Goal: Communication & Community: Answer question/provide support

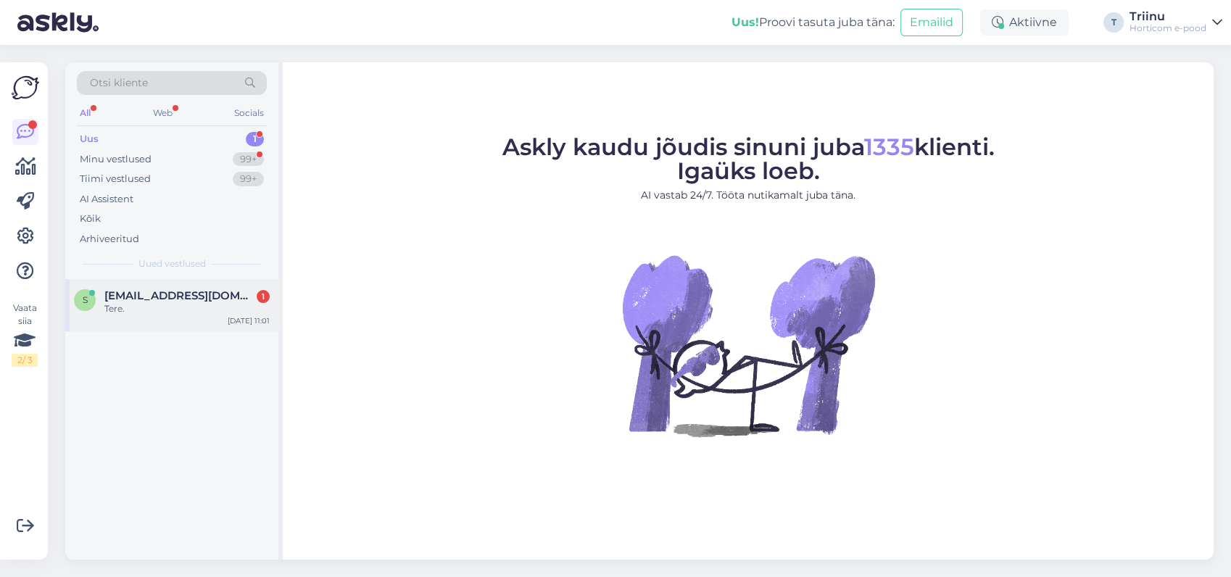
click at [181, 294] on span "[EMAIL_ADDRESS][DOMAIN_NAME]" at bounding box center [179, 295] width 151 height 13
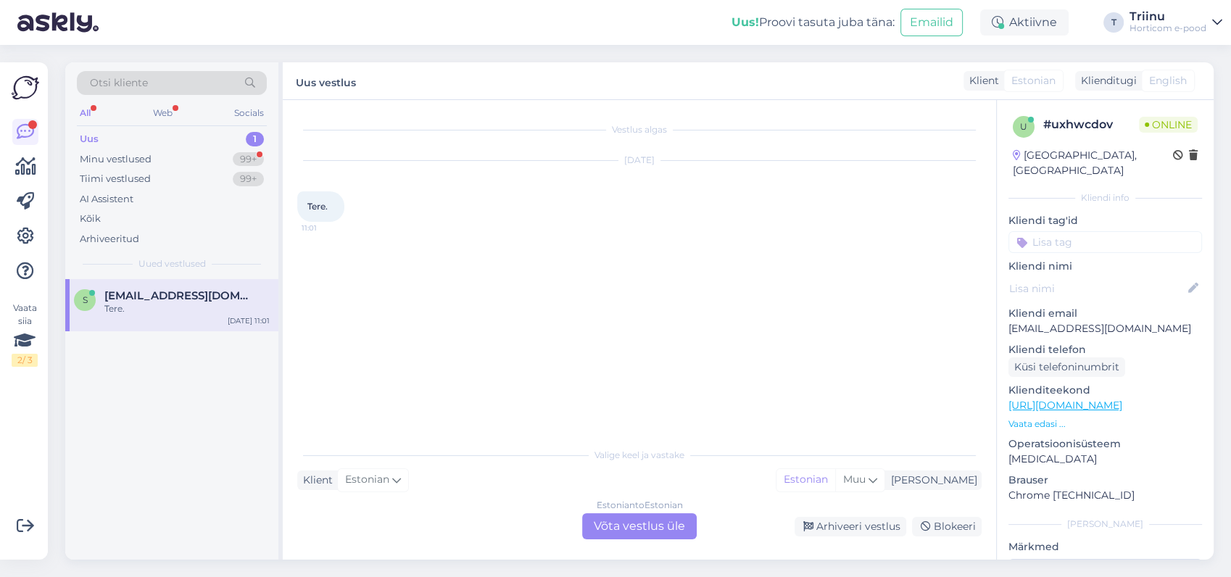
click at [604, 531] on div "Estonian to Estonian Võta vestlus üle" at bounding box center [639, 526] width 115 height 26
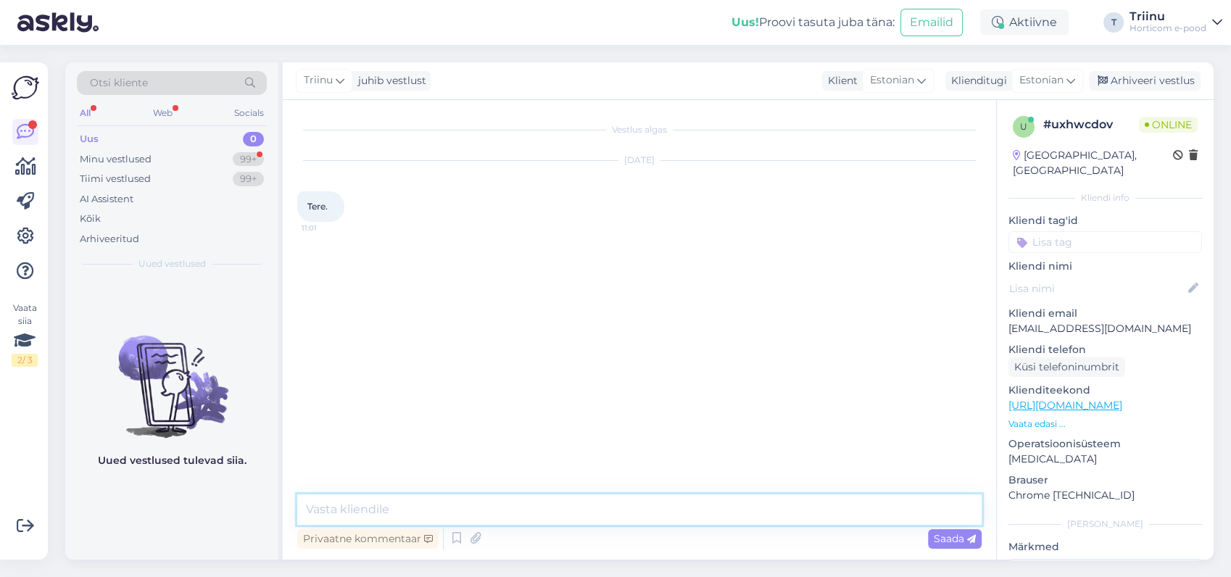
click at [547, 512] on textarea at bounding box center [639, 509] width 684 height 30
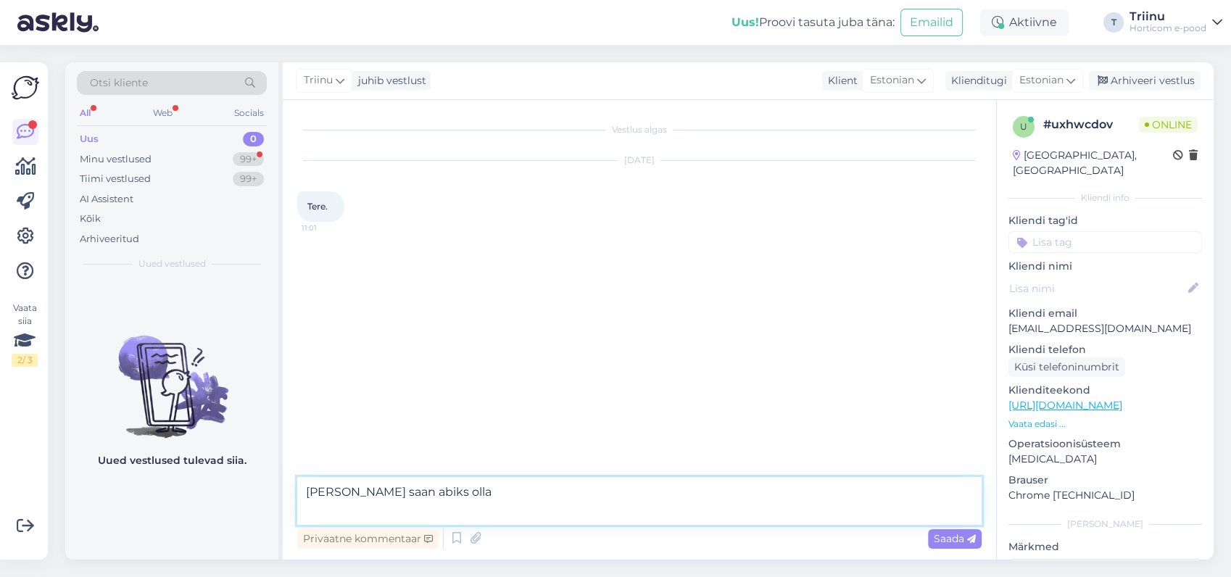
type textarea "[PERSON_NAME] saan abiks olla?"
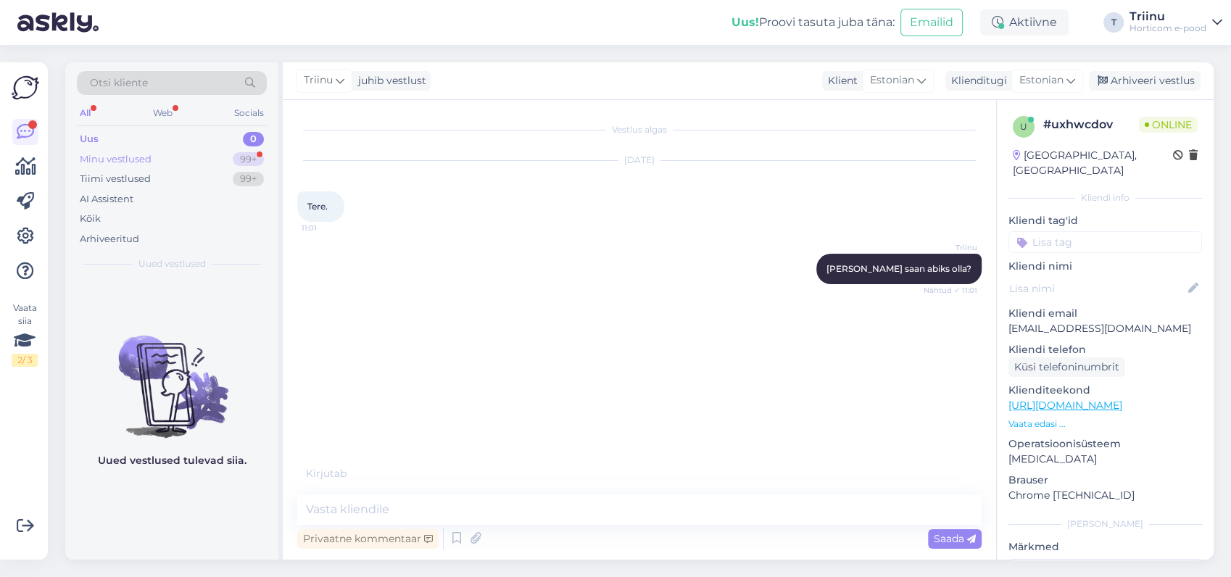
click at [162, 158] on div "Minu vestlused 99+" at bounding box center [172, 159] width 190 height 20
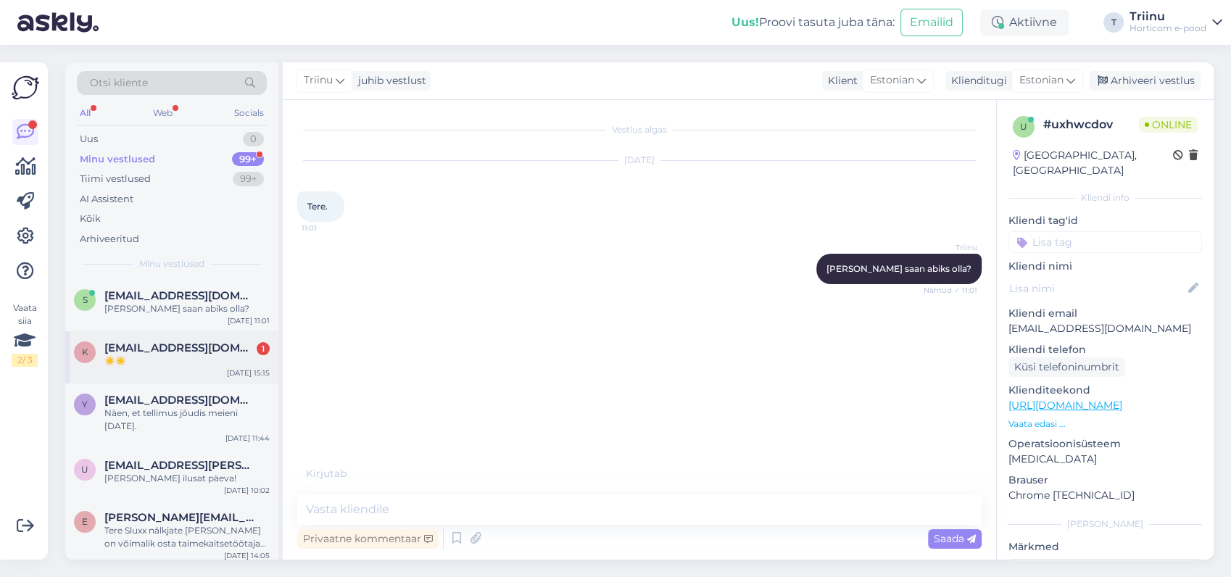
click at [131, 354] on div "☀️☀️" at bounding box center [186, 360] width 165 height 13
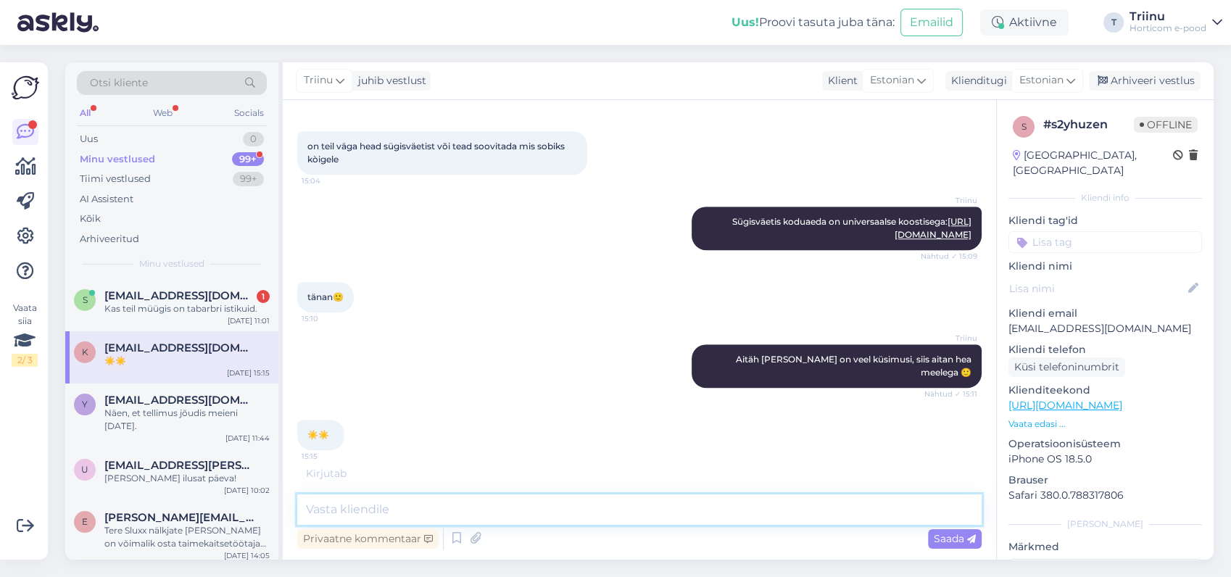
scroll to position [1074, 0]
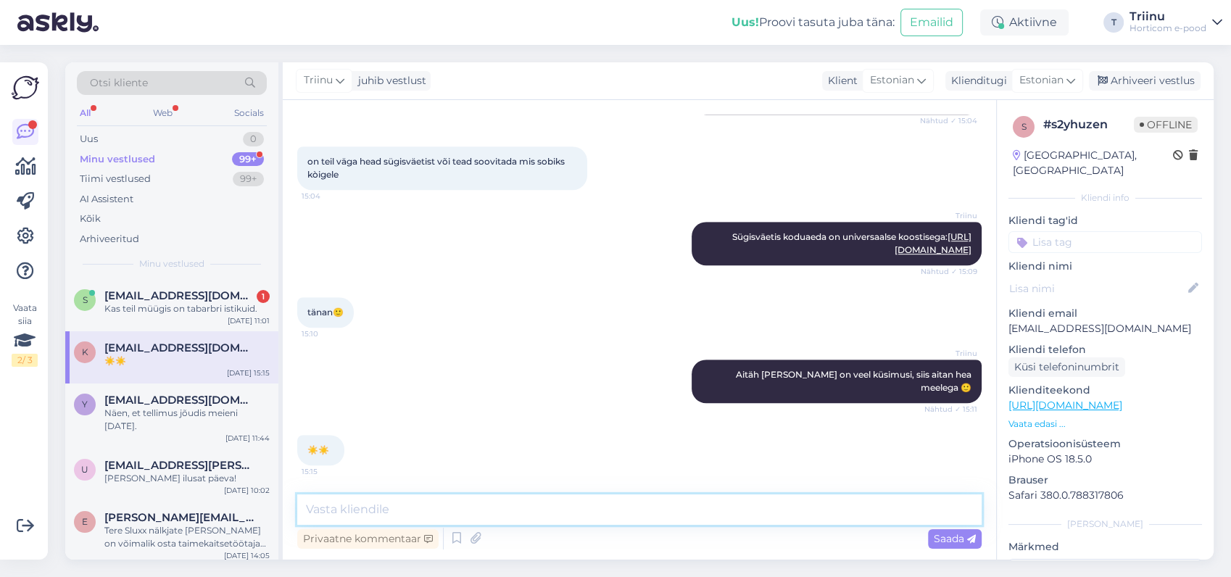
click at [346, 505] on textarea at bounding box center [639, 509] width 684 height 30
click at [215, 301] on span "[EMAIL_ADDRESS][DOMAIN_NAME]" at bounding box center [179, 295] width 151 height 13
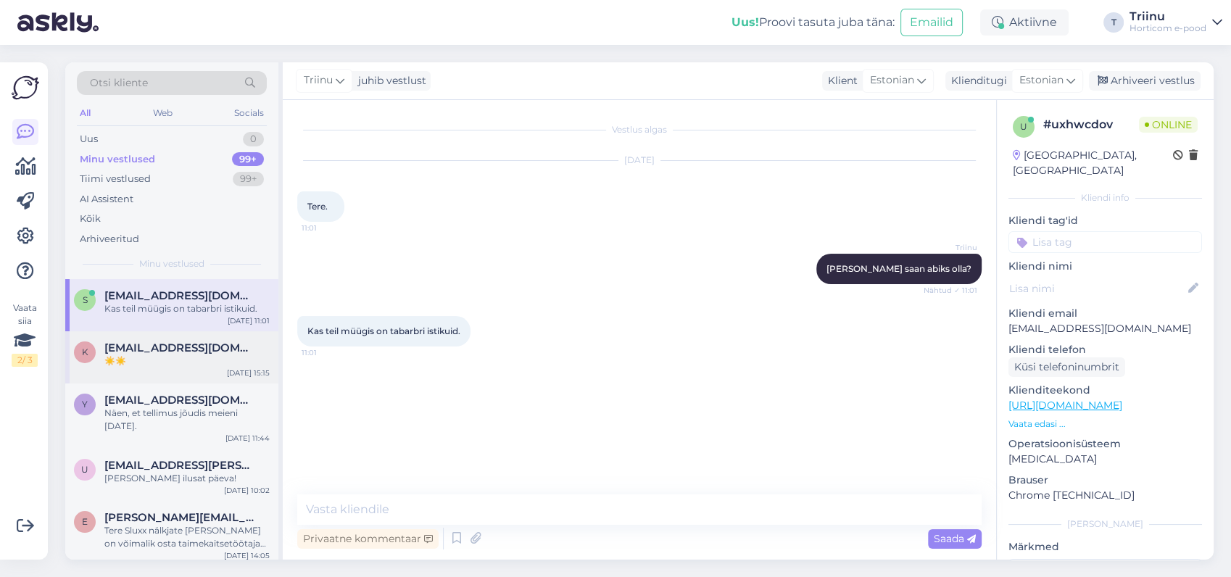
click at [267, 371] on div "[DATE] 15:15" at bounding box center [248, 373] width 43 height 11
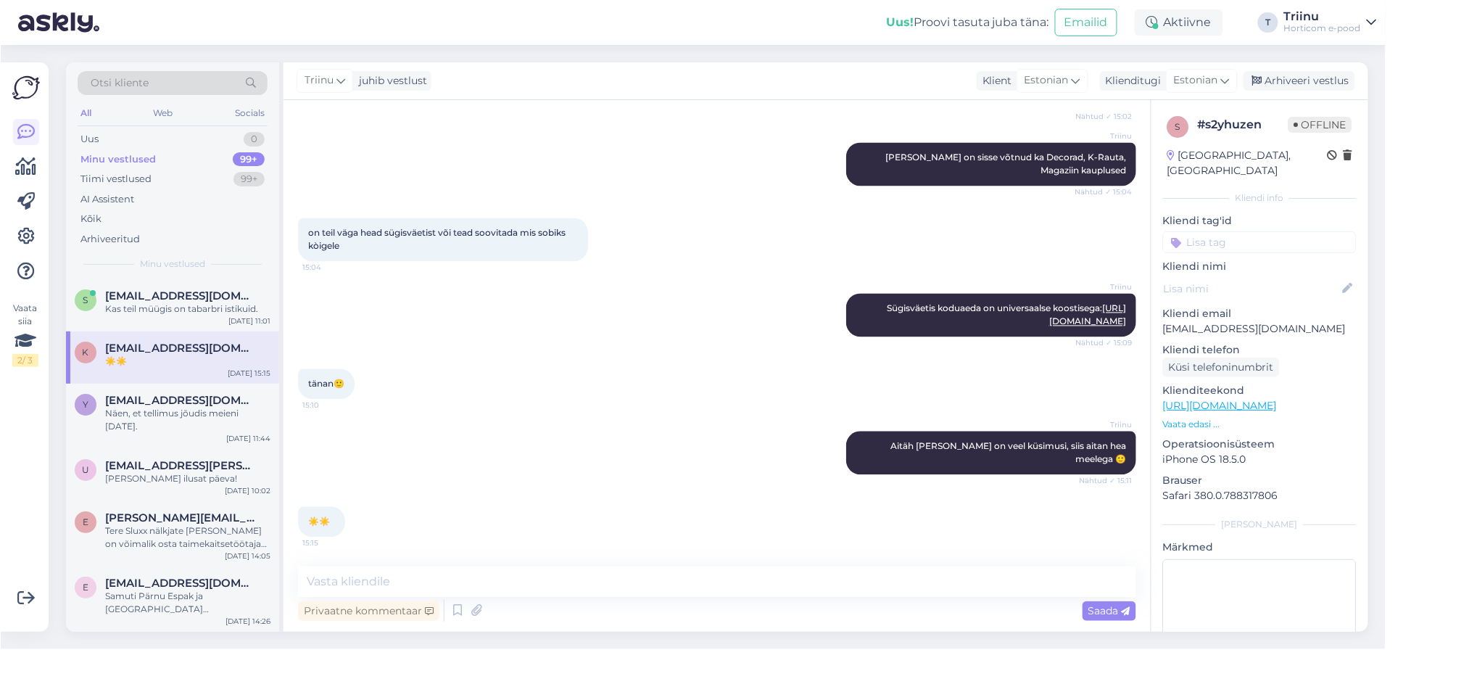
scroll to position [959, 0]
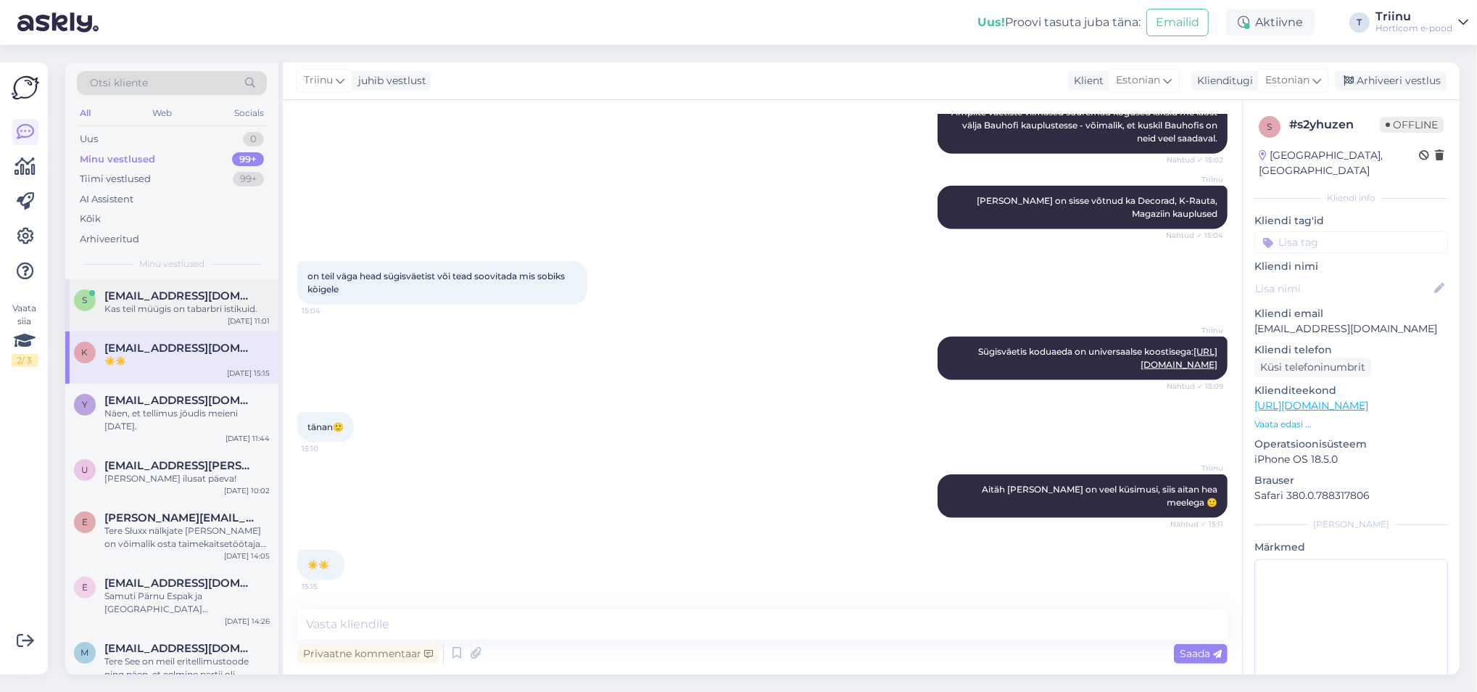
click at [228, 315] on div "s [EMAIL_ADDRESS][DOMAIN_NAME] Kas teil müügis on tabarbri istikuid. [DATE] 11:…" at bounding box center [171, 305] width 213 height 52
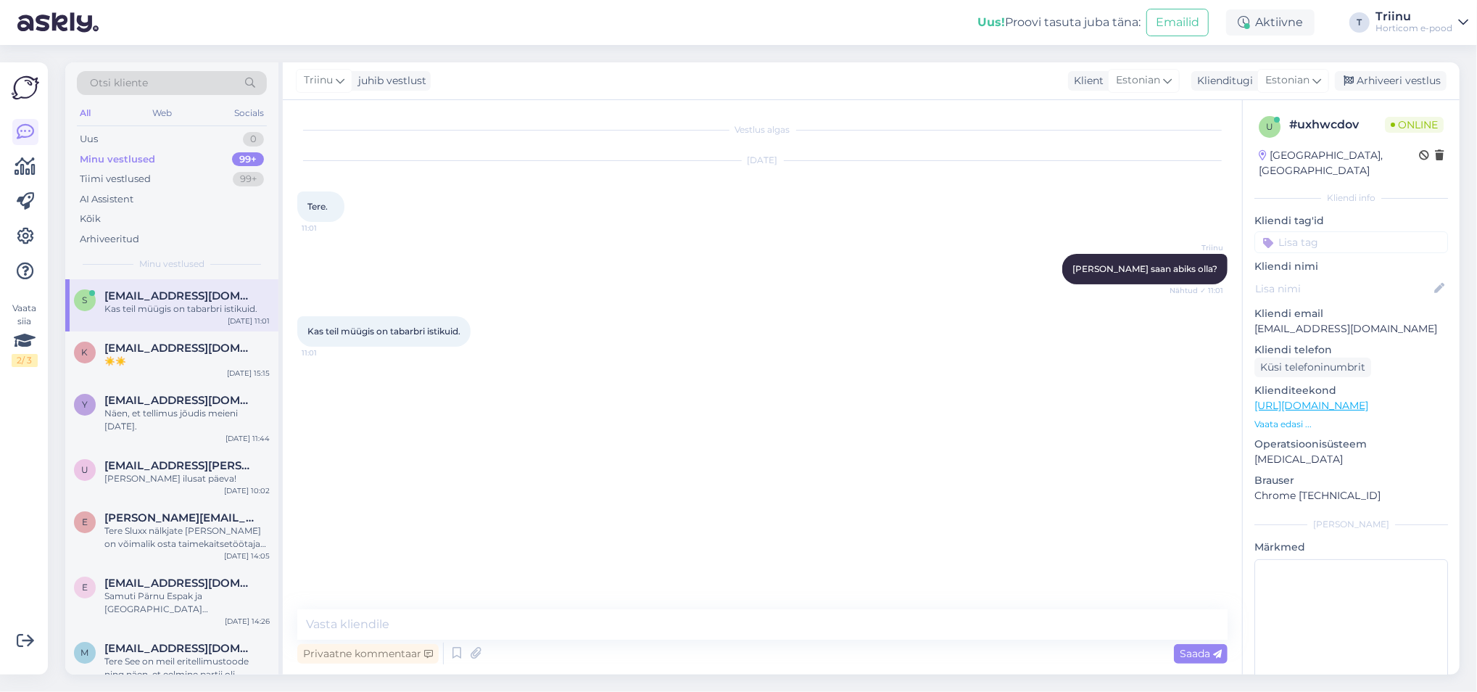
scroll to position [0, 0]
click at [389, 576] on textarea at bounding box center [762, 624] width 930 height 30
type textarea "K"
type textarea "R"
type textarea "Kahjuks [PERSON_NAME] ja istikuid e-poes müügil ei ole."
